Goal: Task Accomplishment & Management: Complete application form

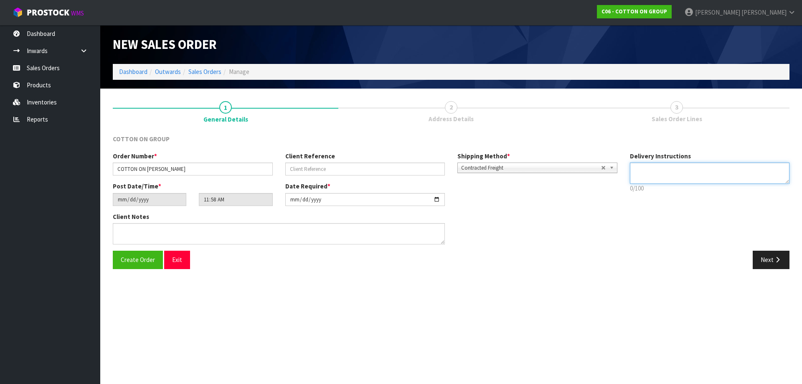
click at [671, 168] on textarea at bounding box center [710, 172] width 160 height 21
click at [777, 259] on icon "button" at bounding box center [777, 259] width 8 height 6
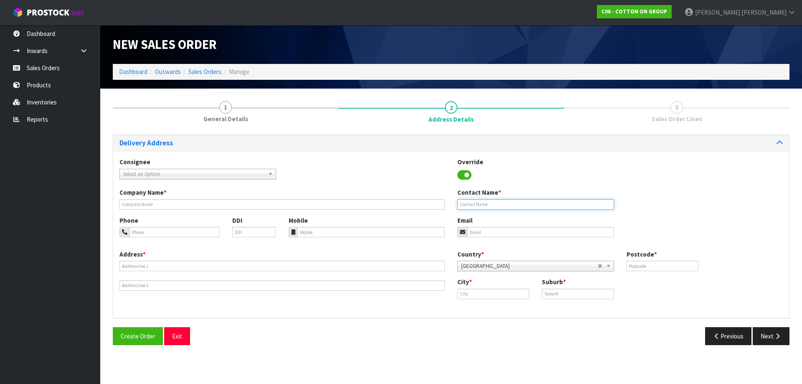
click at [495, 207] on input "text" at bounding box center [535, 204] width 157 height 10
paste input "LEXIE – 022 317 3747"
drag, startPoint x: 505, startPoint y: 205, endPoint x: 472, endPoint y: 203, distance: 33.0
click at [472, 203] on input "LEXIE – 022 317 3747" at bounding box center [535, 204] width 157 height 10
type input "LEXIE"
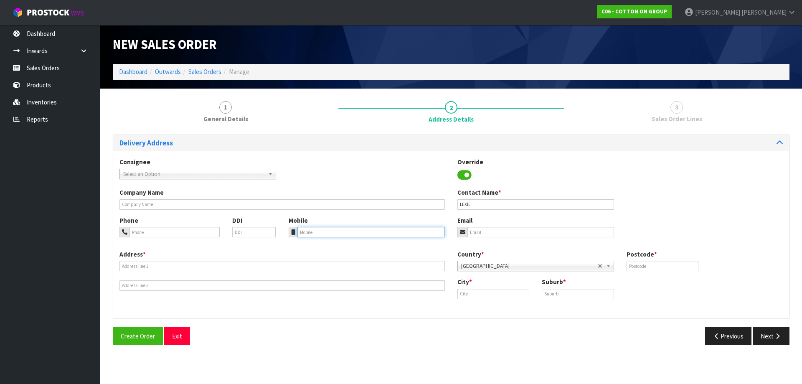
click at [308, 236] on input "tel" at bounding box center [371, 232] width 148 height 10
paste input "– 022 317 3747"
click at [303, 233] on input "– 022 317 3747" at bounding box center [371, 232] width 148 height 10
type input "022 317 3747"
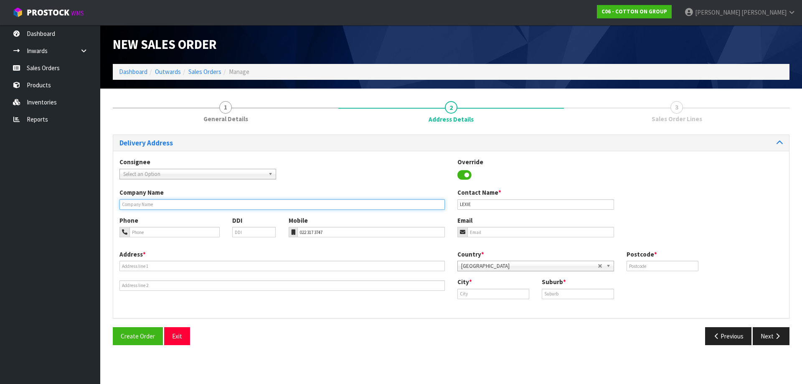
click at [172, 205] on input "text" at bounding box center [281, 204] width 325 height 10
type input "COTTON ON [PERSON_NAME]"
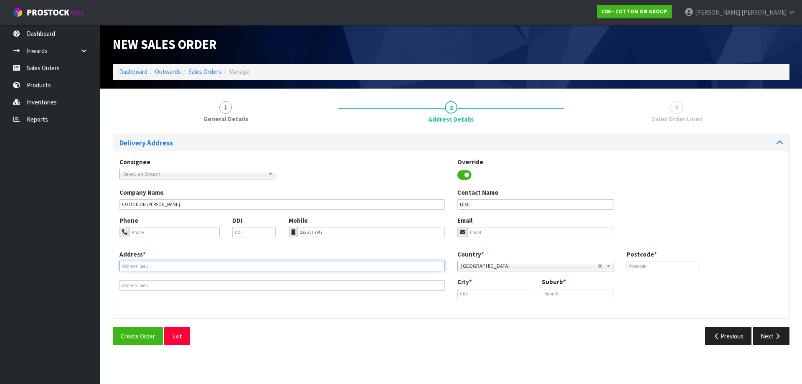
click at [138, 264] on input "text" at bounding box center [281, 266] width 325 height 10
paste input "SHOP [STREET_ADDRESS][PERSON_NAME]"
click at [206, 267] on input "SHOP [STREET_ADDRESS][PERSON_NAME]" at bounding box center [281, 266] width 325 height 10
paste input "[PERSON_NAME]"
type input "SHOP [STREET_ADDRESS][PERSON_NAME][PERSON_NAME]"
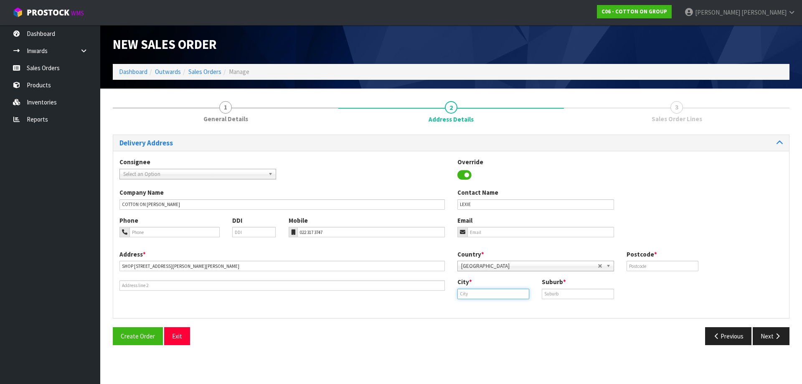
click at [462, 292] on input "text" at bounding box center [493, 294] width 72 height 10
paste input "Hawkes Bay"
type input "Hawkes Bay"
click at [656, 267] on input "text" at bounding box center [662, 266] width 72 height 10
paste input "4140"
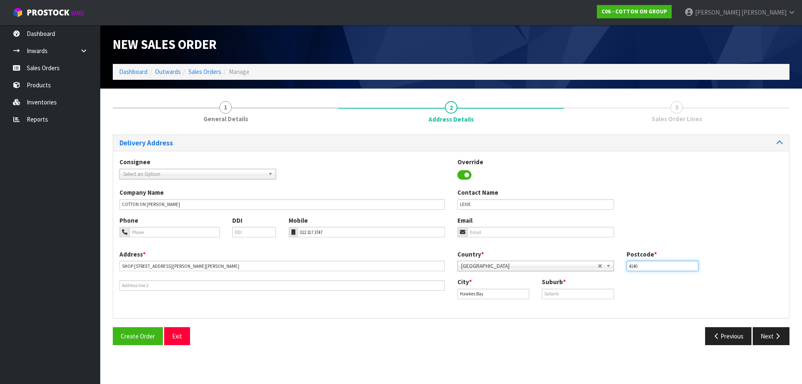
type input "4140"
click at [551, 294] on input "text" at bounding box center [578, 294] width 72 height 10
type input "HAWKES BAY"
drag, startPoint x: 496, startPoint y: 296, endPoint x: 431, endPoint y: 293, distance: 64.8
click at [431, 293] on div "Address * SHOP [STREET_ADDRESS][PERSON_NAME][PERSON_NAME] Country * [GEOGRAPHIC…" at bounding box center [451, 281] width 676 height 62
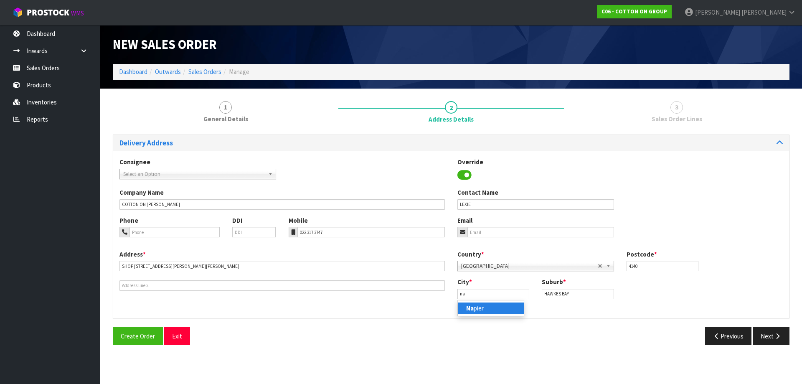
click at [466, 309] on strong "Na" at bounding box center [470, 308] width 8 height 8
type input "[PERSON_NAME]"
click at [757, 335] on button "Next" at bounding box center [771, 336] width 37 height 18
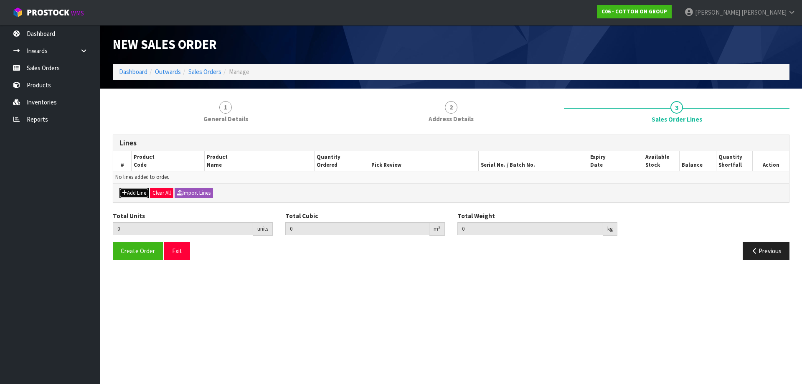
click at [134, 193] on button "Add Line" at bounding box center [133, 193] width 29 height 10
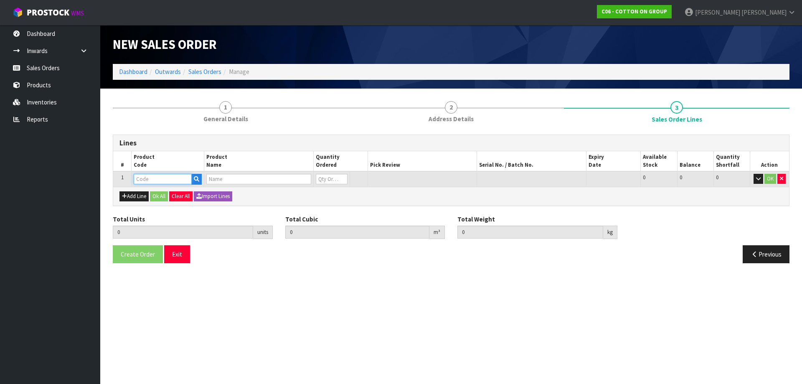
click at [162, 177] on input "text" at bounding box center [163, 179] width 58 height 10
type input "PO"
drag, startPoint x: 146, startPoint y: 177, endPoint x: 130, endPoint y: 175, distance: 15.7
click at [130, 175] on tr "1 PO 0 0 0 OK" at bounding box center [451, 178] width 676 height 15
click at [222, 181] on input "text" at bounding box center [258, 179] width 104 height 10
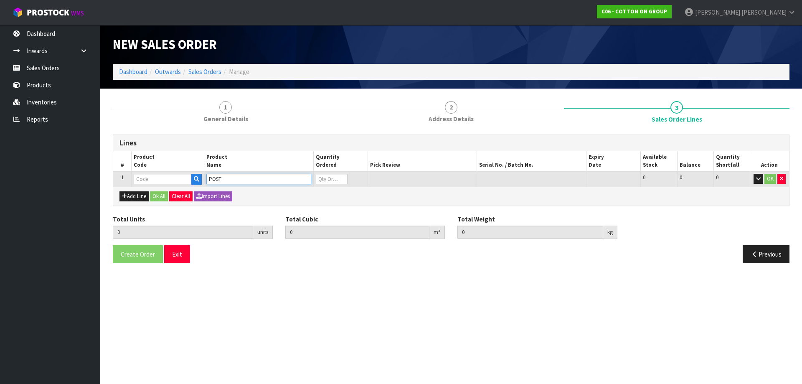
type input "POST"
click at [195, 176] on icon "button" at bounding box center [196, 178] width 5 height 5
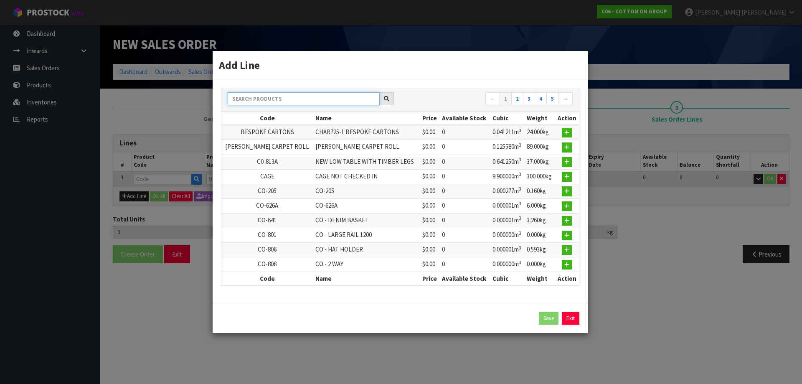
click at [267, 99] on input "text" at bounding box center [304, 98] width 152 height 13
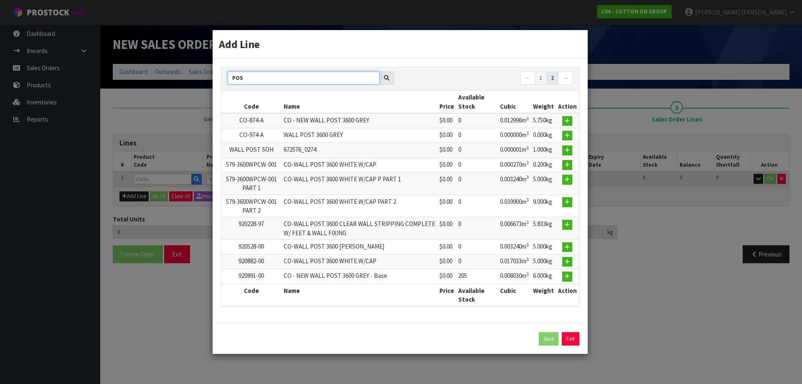
type input "POS"
click at [553, 79] on link "2" at bounding box center [552, 77] width 12 height 13
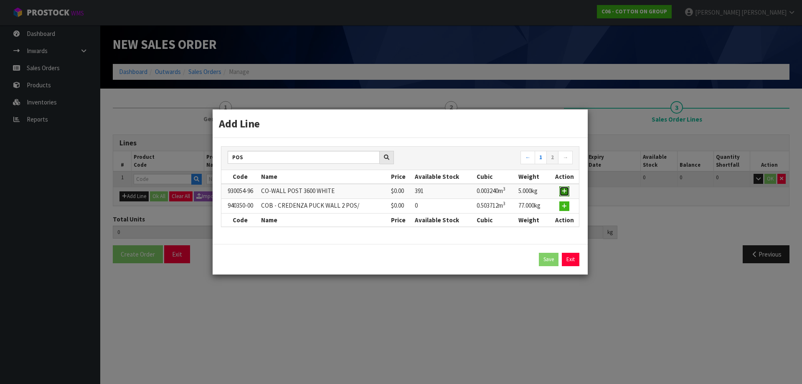
click at [564, 191] on icon "button" at bounding box center [564, 190] width 5 height 5
type input "0.000000"
type input "0.000"
type input "930054-96"
type input "CO-WALL POST 3600 WHITE"
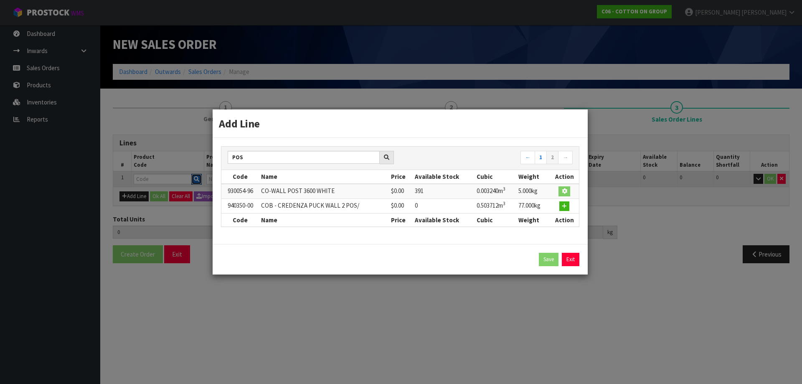
type input "0"
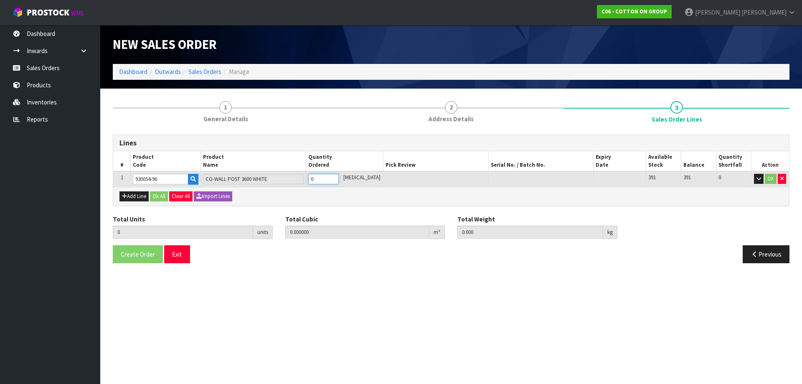
type input "1"
type input "0.00324"
type input "5"
type input "1"
click at [339, 175] on input "1" at bounding box center [323, 179] width 30 height 10
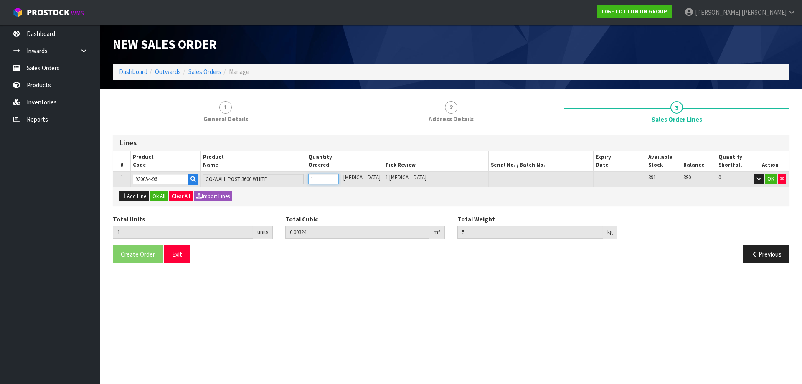
drag, startPoint x: 335, startPoint y: 181, endPoint x: 312, endPoint y: 174, distance: 23.5
click at [312, 174] on tr "1 930054-96 CO-WALL POST 3600 WHITE 1 [MEDICAL_DATA] 1 [MEDICAL_DATA] 391 390 0…" at bounding box center [451, 178] width 676 height 15
type input "18"
type input "0.095568"
type input "75"
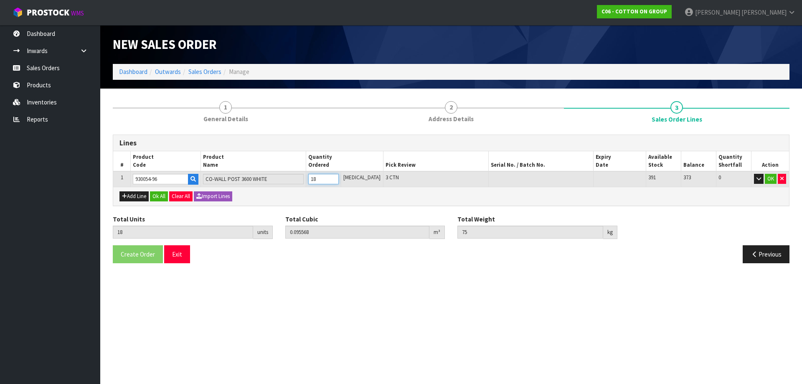
type input "18"
click at [772, 180] on button "OK" at bounding box center [771, 179] width 12 height 10
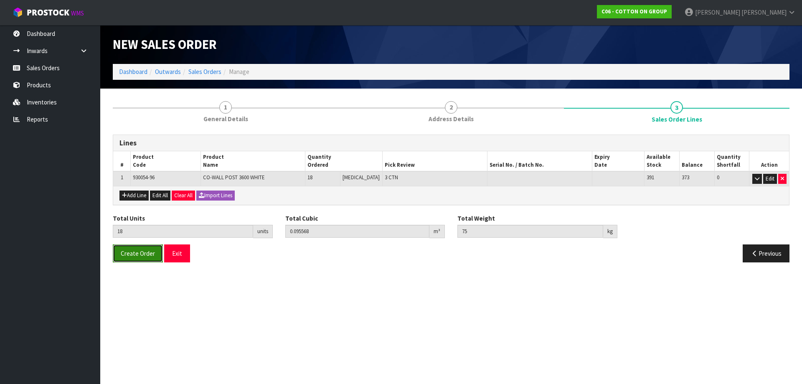
click at [138, 256] on span "Create Order" at bounding box center [138, 253] width 34 height 8
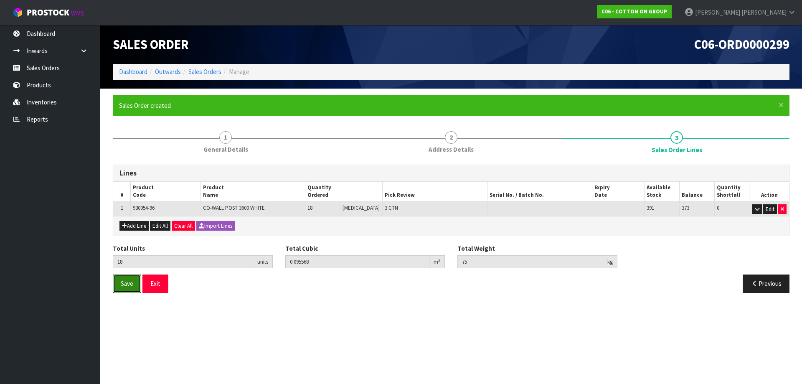
click at [132, 284] on span "Save" at bounding box center [127, 283] width 13 height 8
click at [126, 285] on span "Save" at bounding box center [127, 283] width 13 height 8
drag, startPoint x: 792, startPoint y: 44, endPoint x: 695, endPoint y: 53, distance: 96.9
click at [695, 53] on div "C06-ORD0000299" at bounding box center [623, 44] width 345 height 39
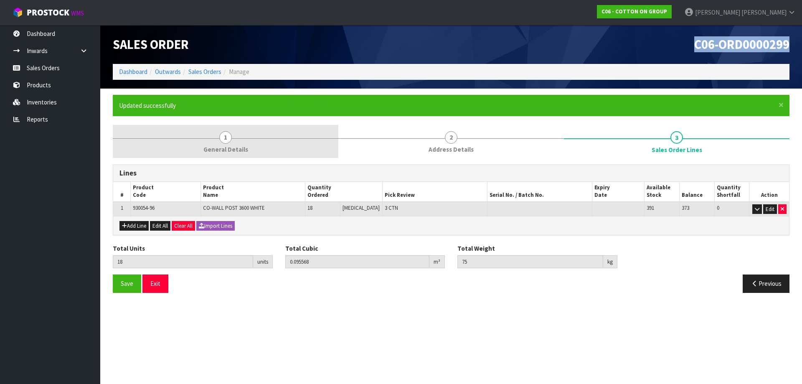
copy span "C06-ORD0000299"
